Goal: Information Seeking & Learning: Learn about a topic

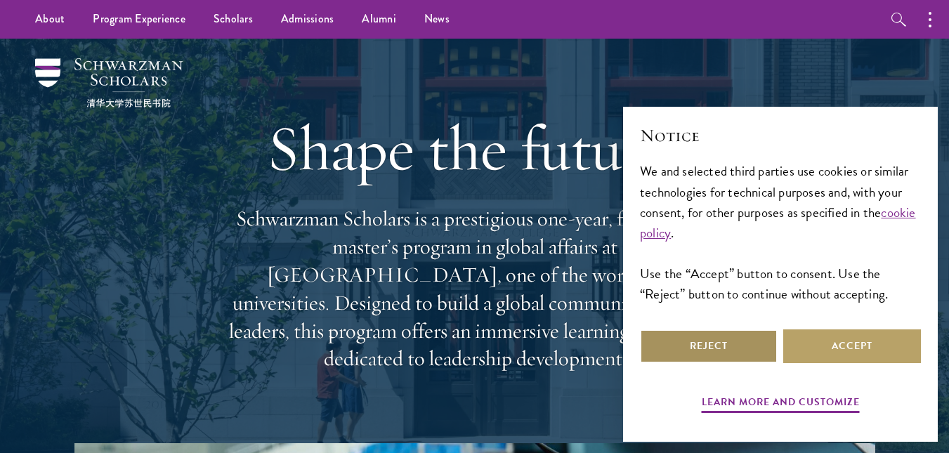
click at [711, 349] on button "Reject" at bounding box center [709, 346] width 138 height 34
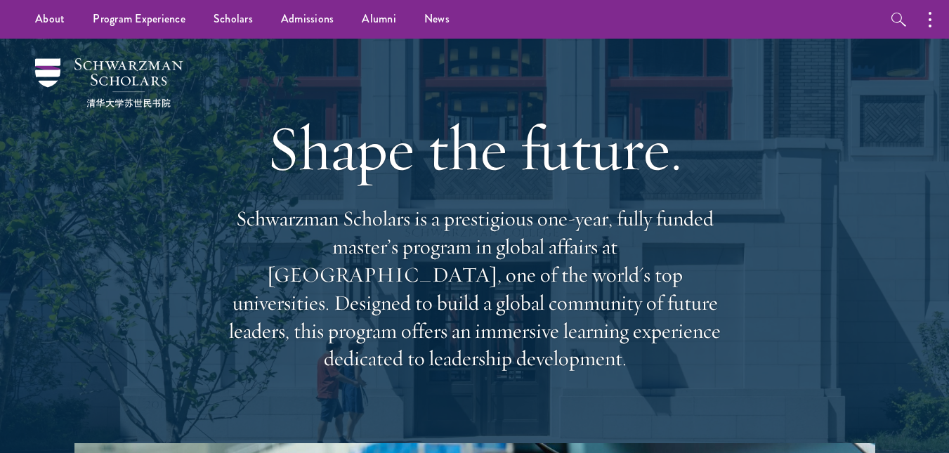
drag, startPoint x: 364, startPoint y: 110, endPoint x: 363, endPoint y: 85, distance: 25.3
click at [363, 85] on div "Shape the future. Schwarzman Scholars is a prestigious one-year, fully funded m…" at bounding box center [475, 241] width 506 height 404
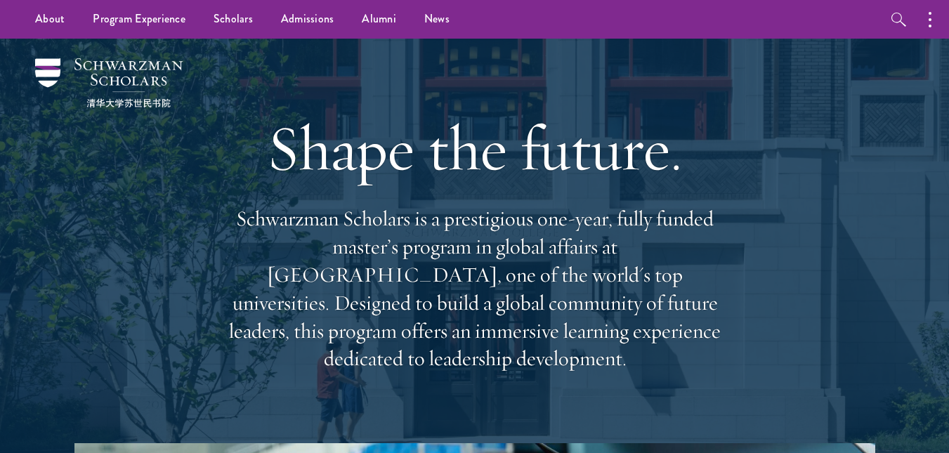
click at [363, 85] on div "Shape the future. Schwarzman Scholars is a prestigious one-year, fully funded m…" at bounding box center [475, 241] width 506 height 404
click at [370, 75] on div "Shape the future. Schwarzman Scholars is a prestigious one-year, fully funded m…" at bounding box center [475, 241] width 506 height 404
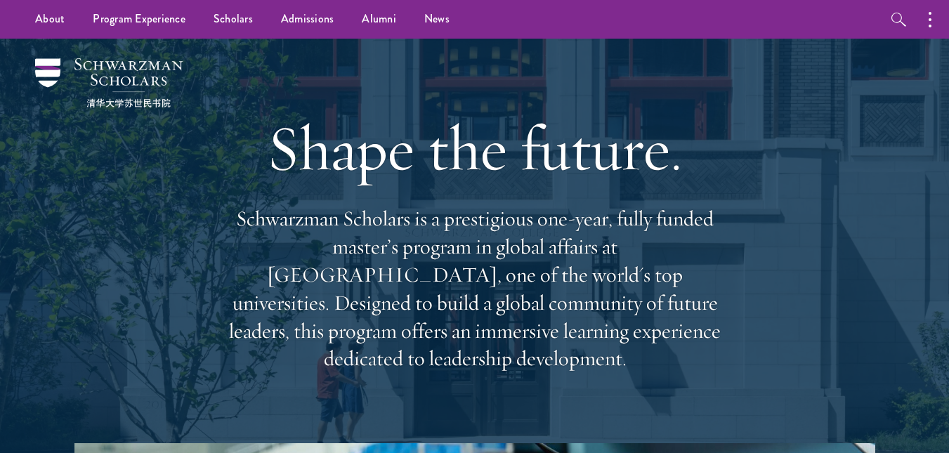
click at [370, 75] on div "Shape the future. Schwarzman Scholars is a prestigious one-year, fully funded m…" at bounding box center [475, 241] width 506 height 404
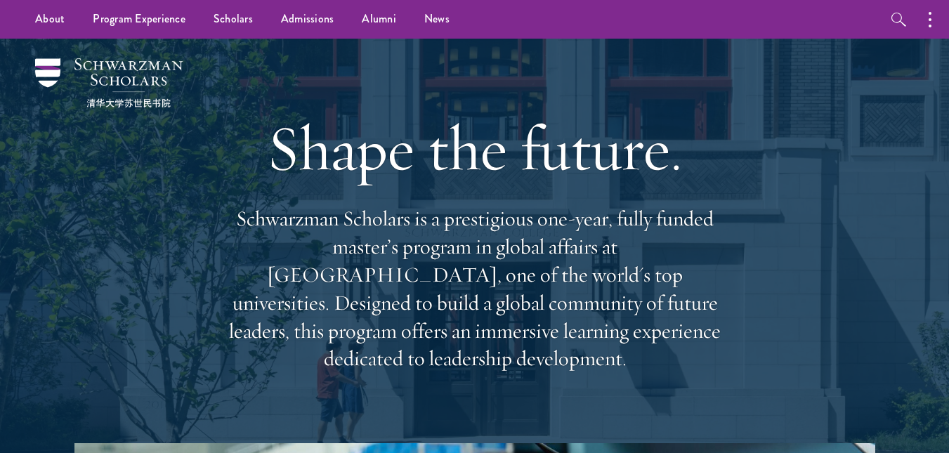
click at [370, 75] on div "Shape the future. Schwarzman Scholars is a prestigious one-year, fully funded m…" at bounding box center [475, 241] width 506 height 404
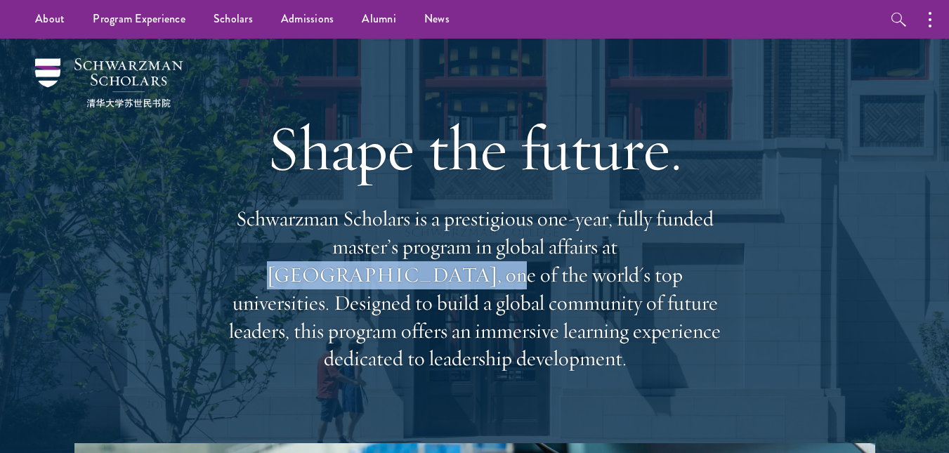
drag, startPoint x: 522, startPoint y: 249, endPoint x: 692, endPoint y: 247, distance: 170.6
click at [692, 247] on p "Schwarzman Scholars is a prestigious one-year, fully funded master’s program in…" at bounding box center [475, 289] width 506 height 168
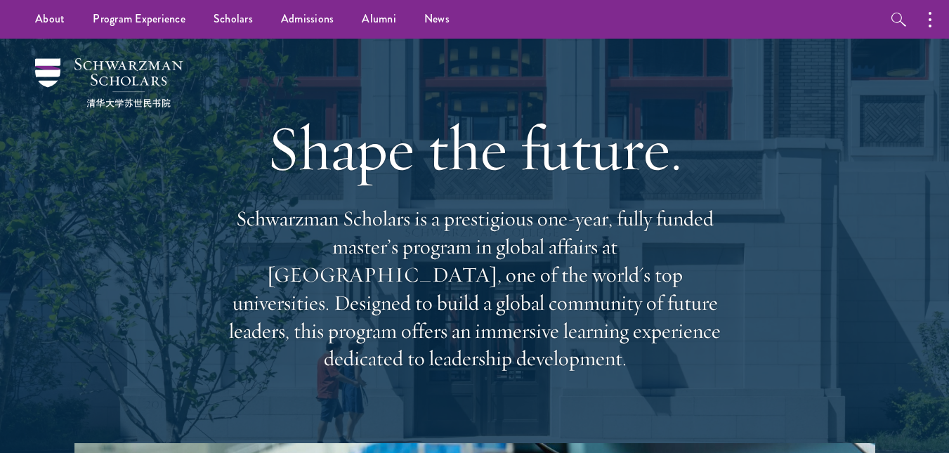
drag, startPoint x: 820, startPoint y: 130, endPoint x: 810, endPoint y: 81, distance: 50.1
click at [810, 81] on div "Shape the future. Schwarzman Scholars is a prestigious one-year, fully funded m…" at bounding box center [474, 241] width 808 height 404
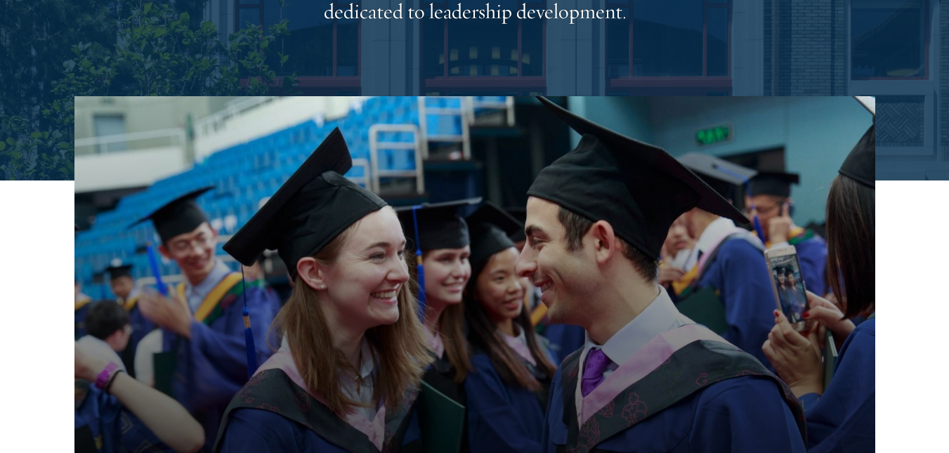
scroll to position [374, 0]
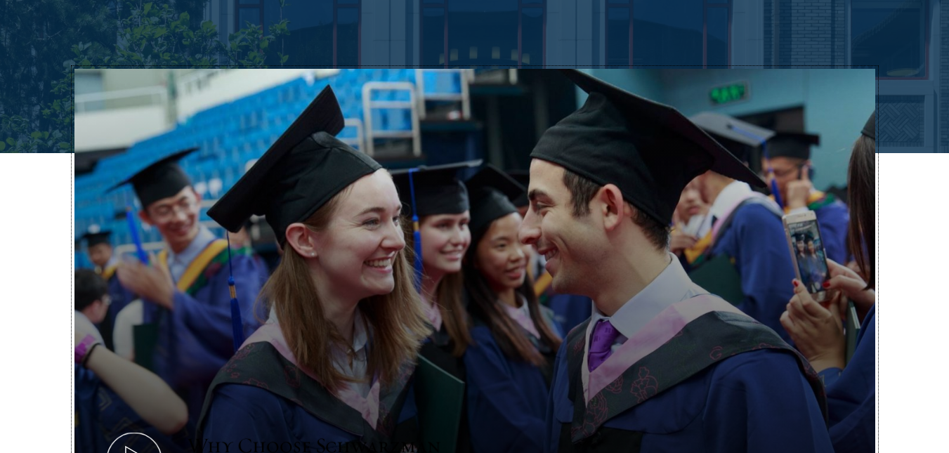
click at [841, 69] on button "Why Choose Schwarzman Scholars?" at bounding box center [474, 294] width 800 height 450
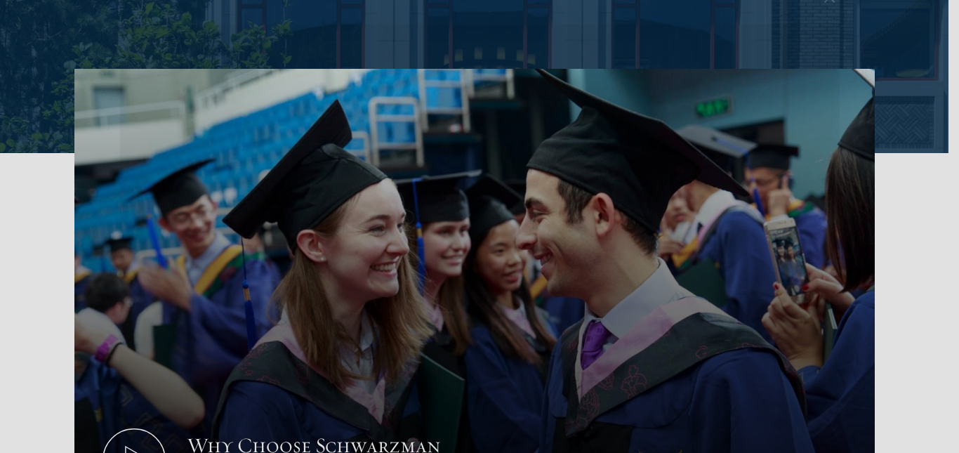
click at [841, 46] on div at bounding box center [479, 226] width 959 height 453
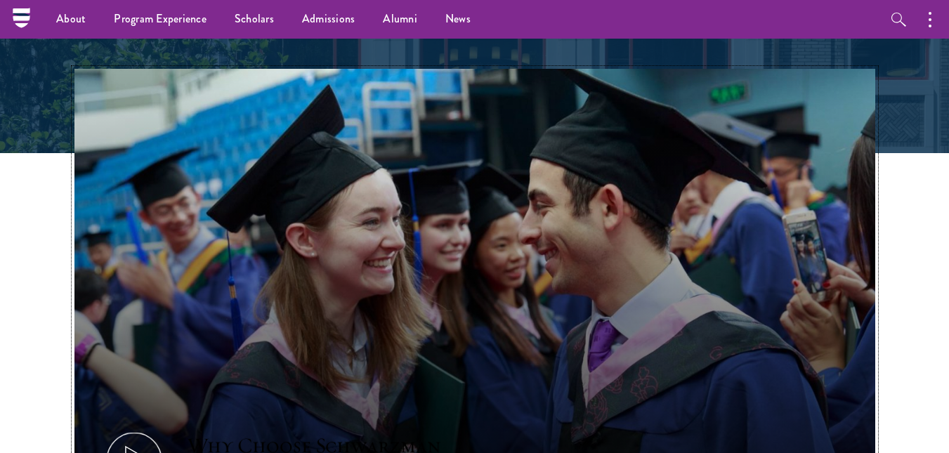
click at [470, 192] on button "Why Choose Schwarzman Scholars?" at bounding box center [474, 294] width 800 height 450
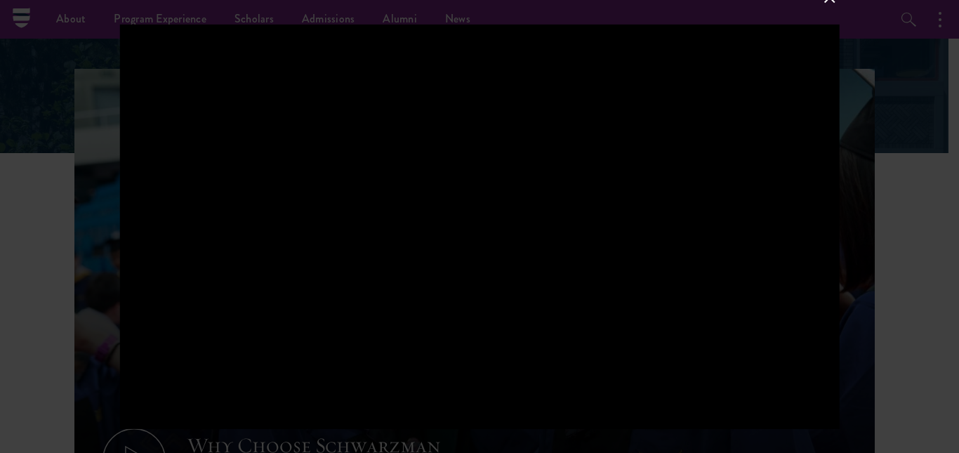
click at [911, 197] on div at bounding box center [479, 226] width 959 height 453
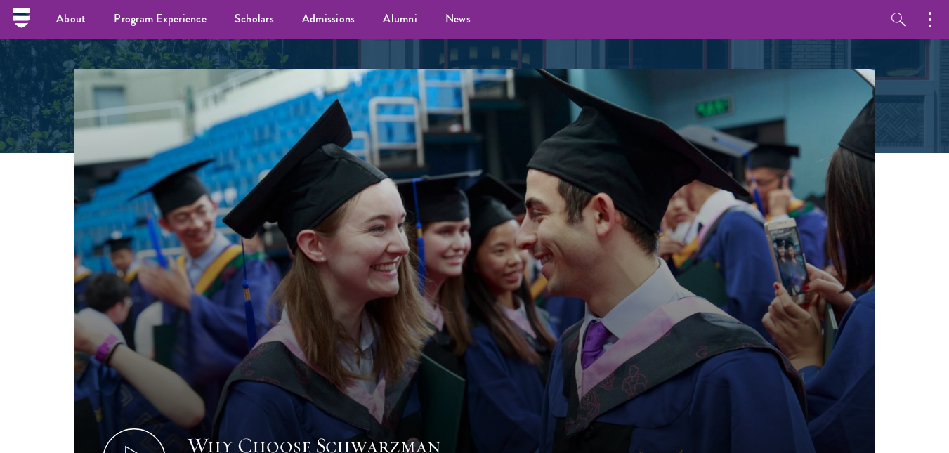
drag, startPoint x: 911, startPoint y: 111, endPoint x: 923, endPoint y: 84, distance: 29.0
click at [923, 84] on section "Why Choose Schwarzman Scholars? Shaping the Future of Global Affairs Schwarzman…" at bounding box center [474, 414] width 949 height 690
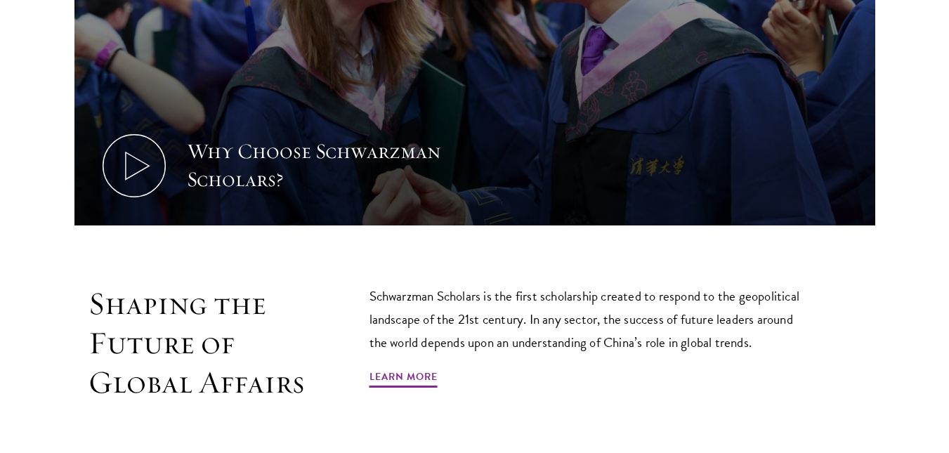
scroll to position [749, 0]
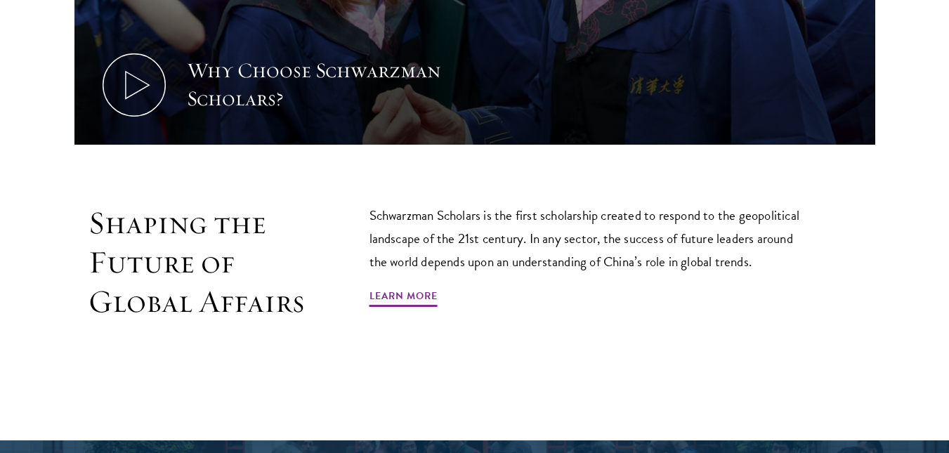
click at [924, 84] on section "Why Choose Schwarzman Scholars? Shaping the Future of Global Affairs Schwarzman…" at bounding box center [474, 39] width 949 height 690
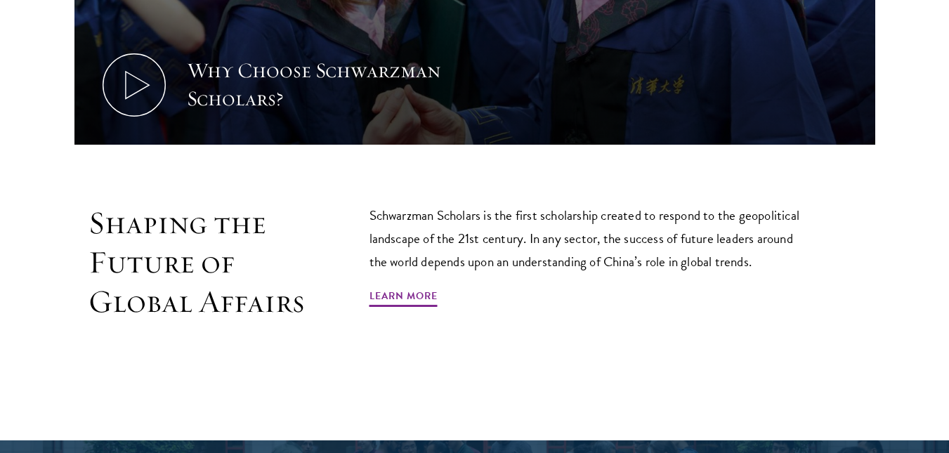
click at [924, 84] on section "Why Choose Schwarzman Scholars? Shaping the Future of Global Affairs Schwarzman…" at bounding box center [474, 39] width 949 height 690
click at [925, 83] on section "Why Choose Schwarzman Scholars? Shaping the Future of Global Affairs Schwarzman…" at bounding box center [474, 39] width 949 height 690
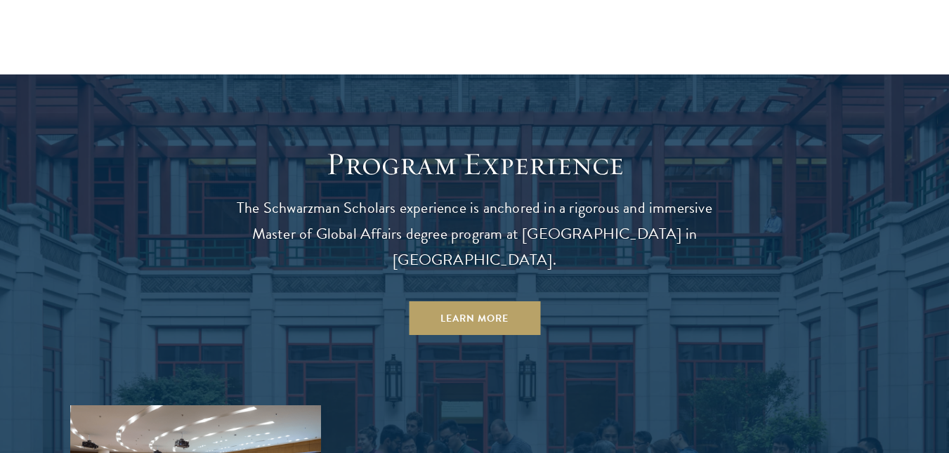
scroll to position [1123, 0]
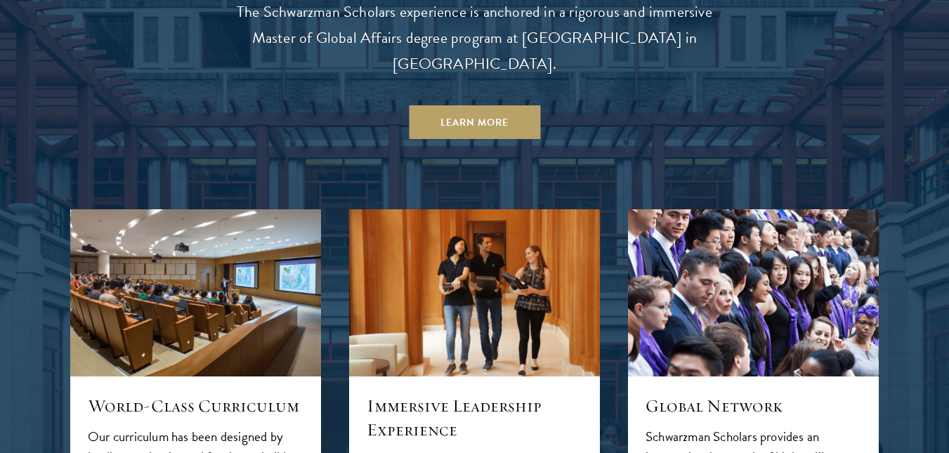
click at [925, 83] on div at bounding box center [474, 463] width 949 height 1168
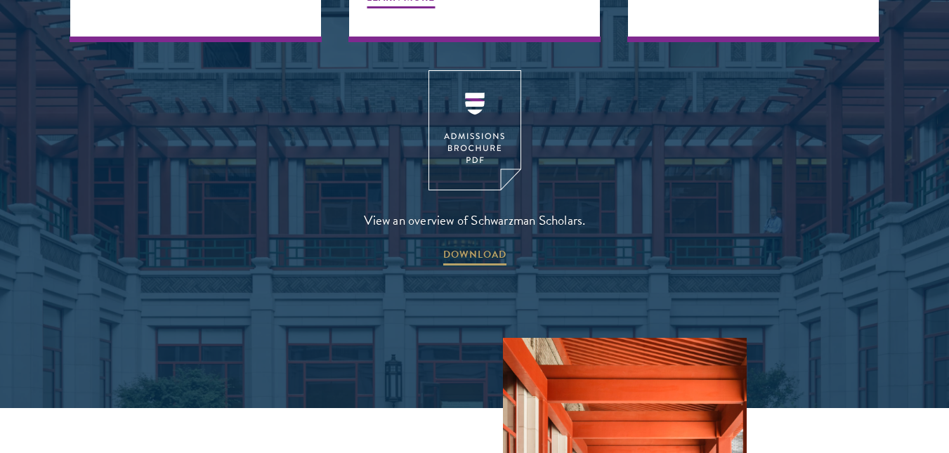
scroll to position [2060, 0]
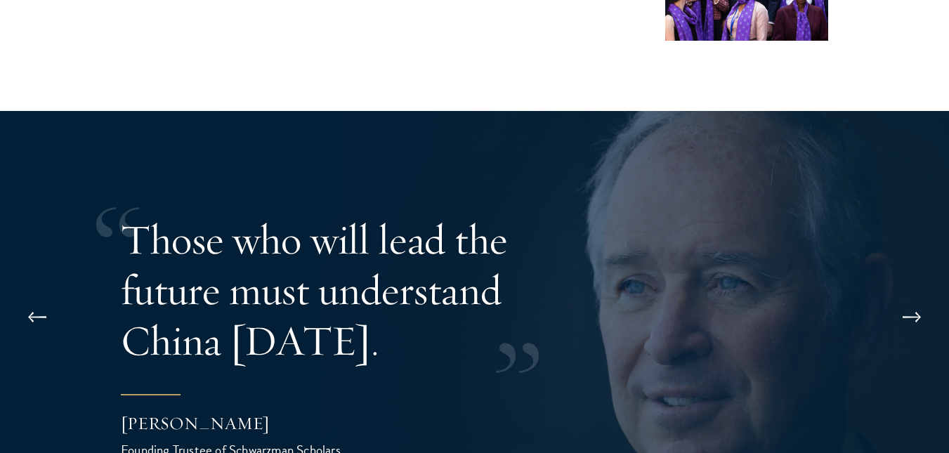
click at [920, 111] on div at bounding box center [474, 337] width 949 height 453
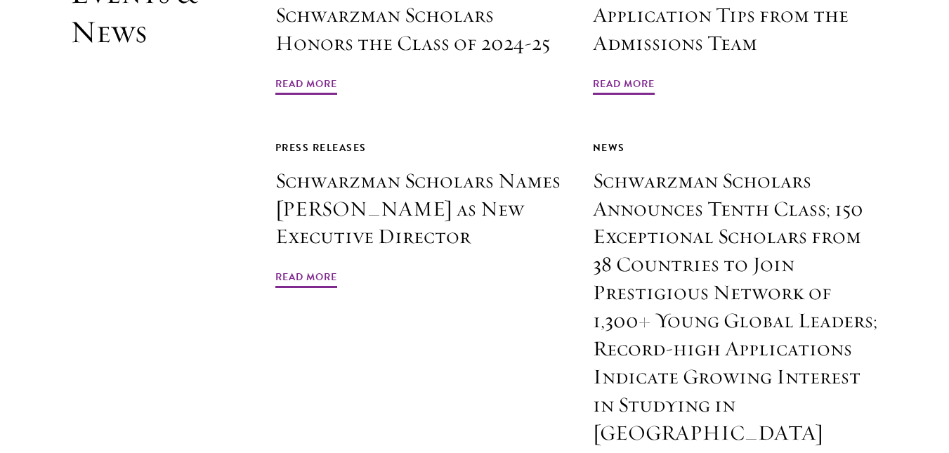
scroll to position [3370, 0]
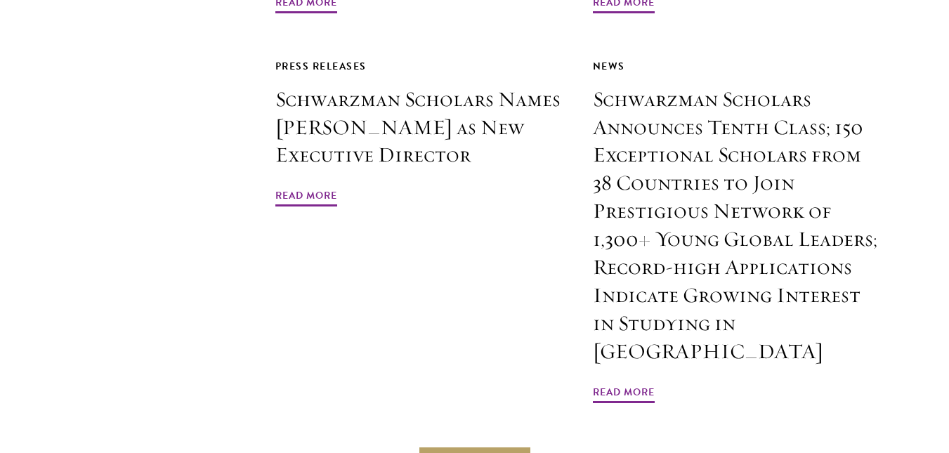
click at [920, 83] on section "Events & News Press Releases Schwarzman Scholars Honors the Class of 2024-25 Re…" at bounding box center [474, 186] width 949 height 589
click at [918, 83] on section "Events & News Press Releases Schwarzman Scholars Honors the Class of 2024-25 Re…" at bounding box center [474, 186] width 949 height 589
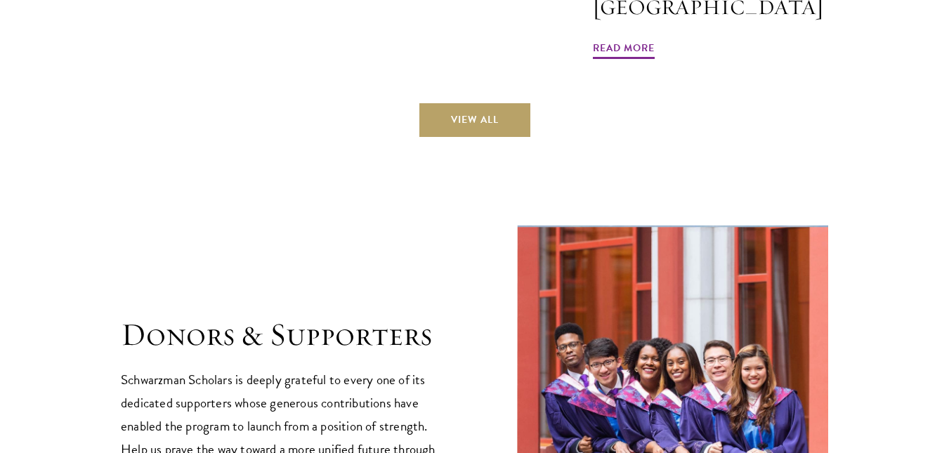
scroll to position [3745, 0]
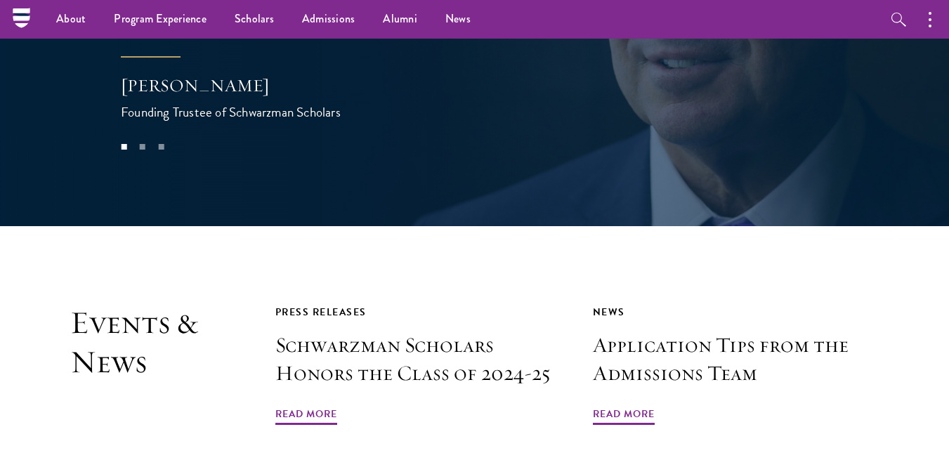
scroll to position [2684, 0]
